Goal: Complete application form

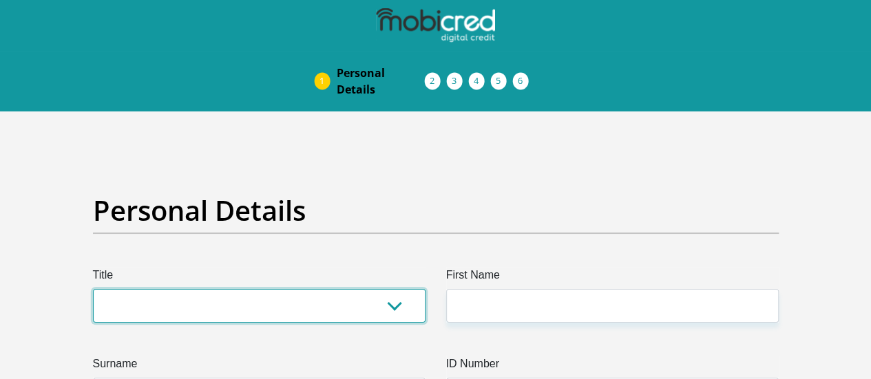
click at [393, 289] on select "Mr Ms Mrs Dr [PERSON_NAME]" at bounding box center [259, 306] width 333 height 34
select select "Ms"
click at [93, 289] on select "Mr Ms Mrs Dr [PERSON_NAME]" at bounding box center [259, 306] width 333 height 34
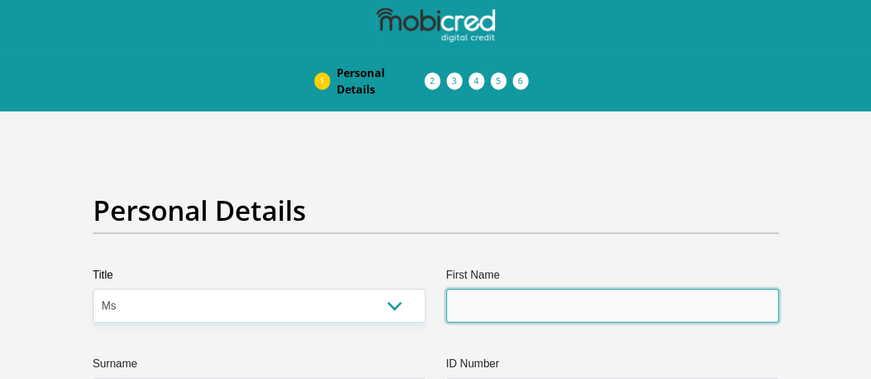
click at [510, 289] on input "First Name" at bounding box center [612, 306] width 333 height 34
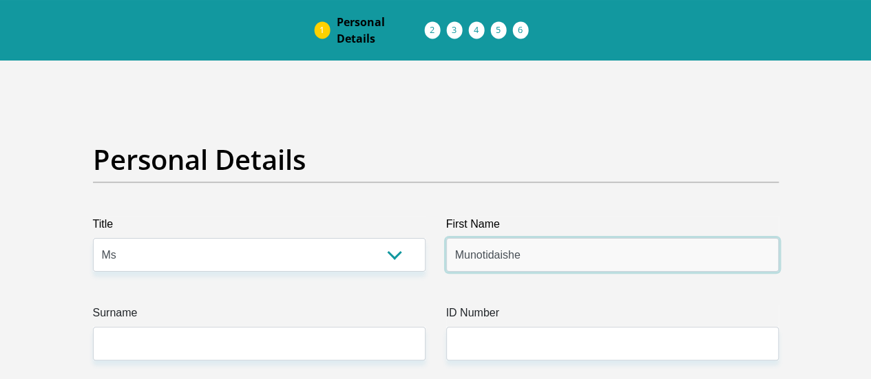
scroll to position [54, 0]
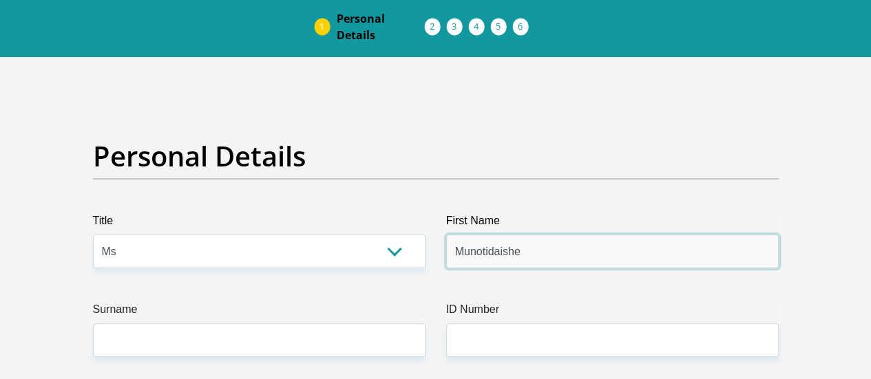
type input "Munotidaishe"
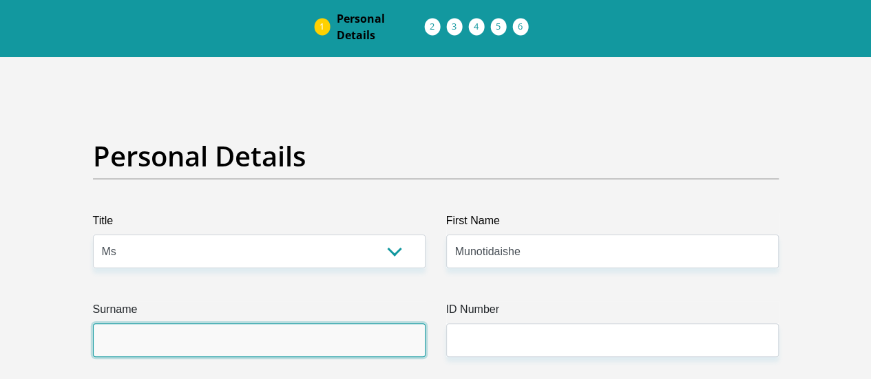
click at [389, 324] on input "Surname" at bounding box center [259, 341] width 333 height 34
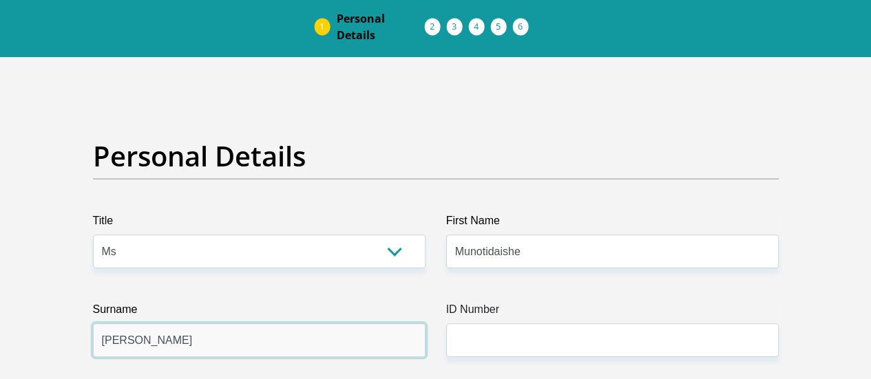
type input "[PERSON_NAME]"
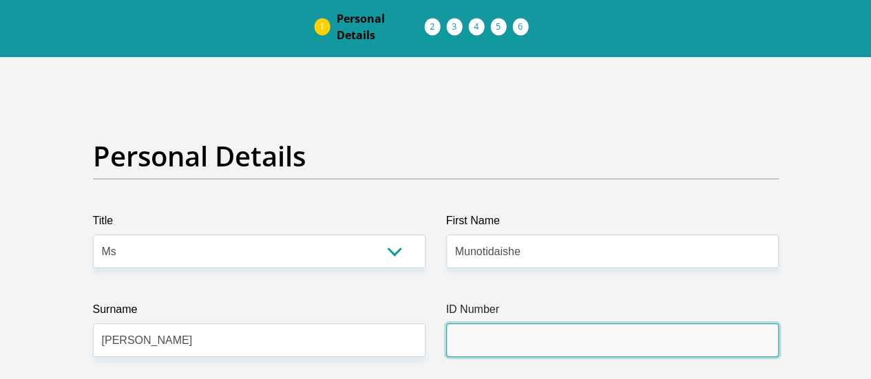
click at [595, 324] on input "ID Number" at bounding box center [612, 341] width 333 height 34
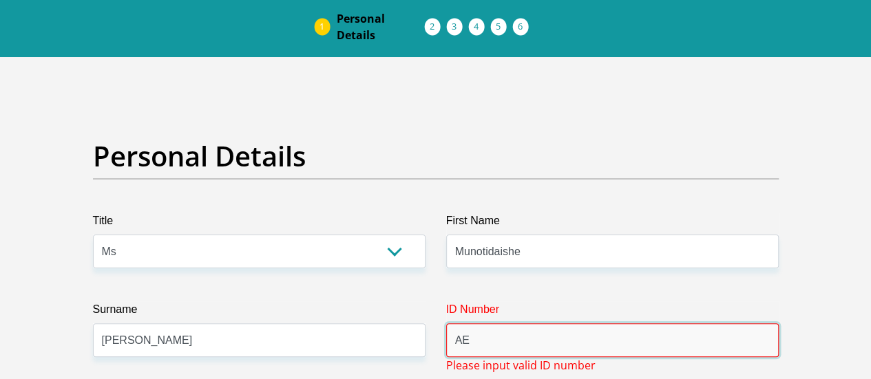
scroll to position [0, 0]
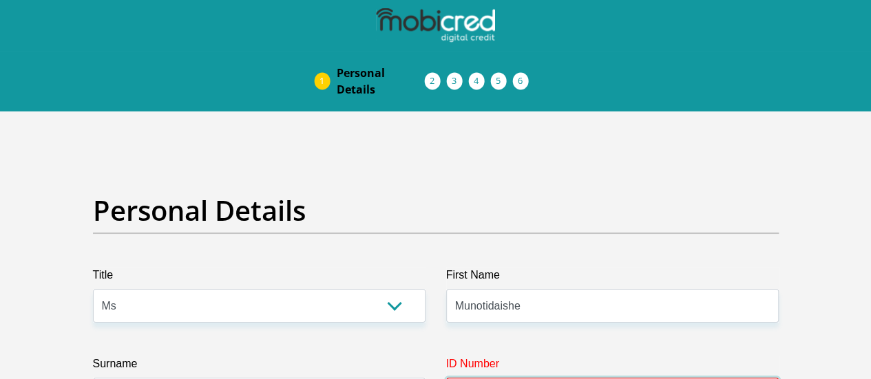
type input "AE"
